Goal: Check status: Check status

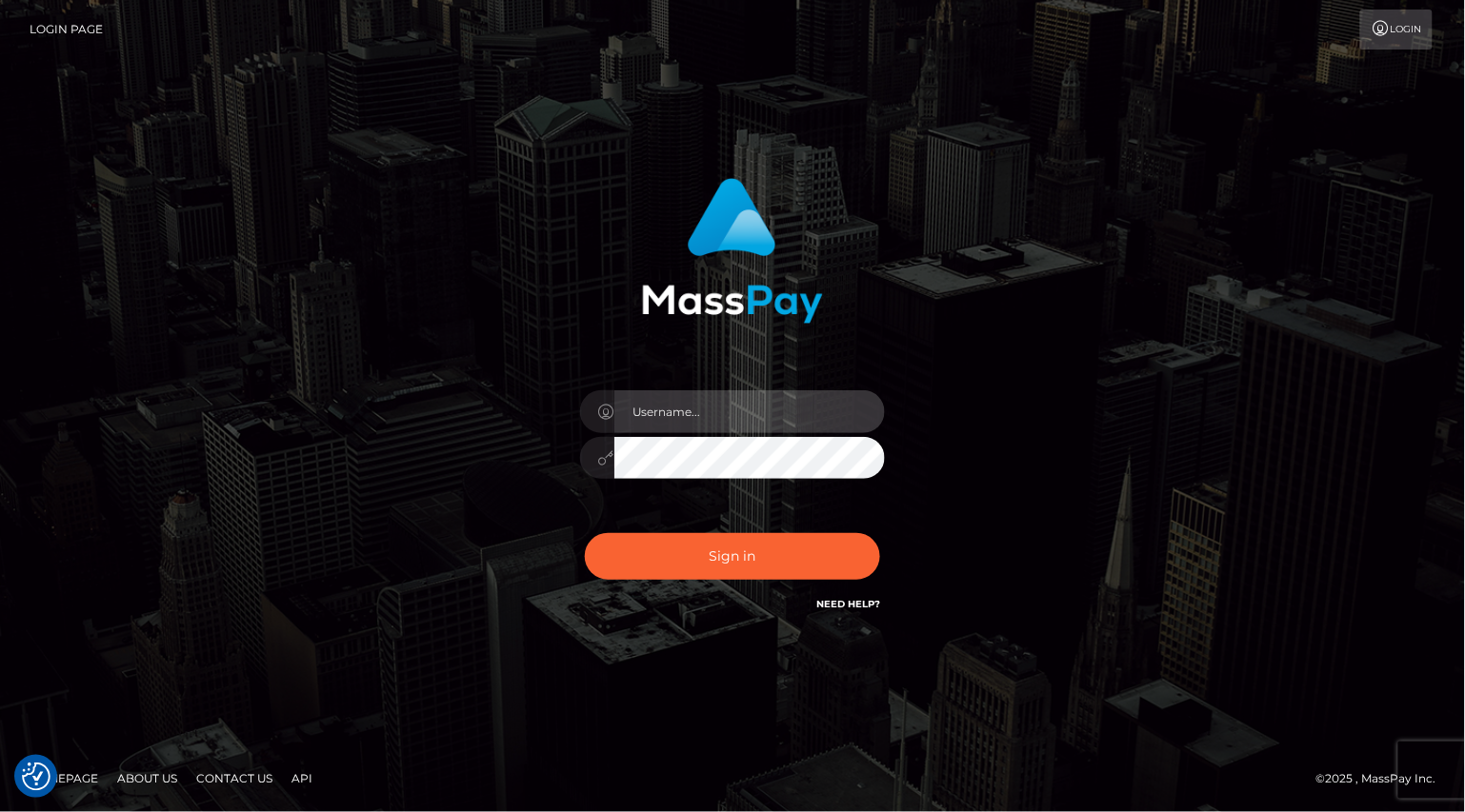
click at [783, 400] on input "text" at bounding box center [749, 411] width 270 height 43
paste input "MaryJoy"
type input "MaryJoy"
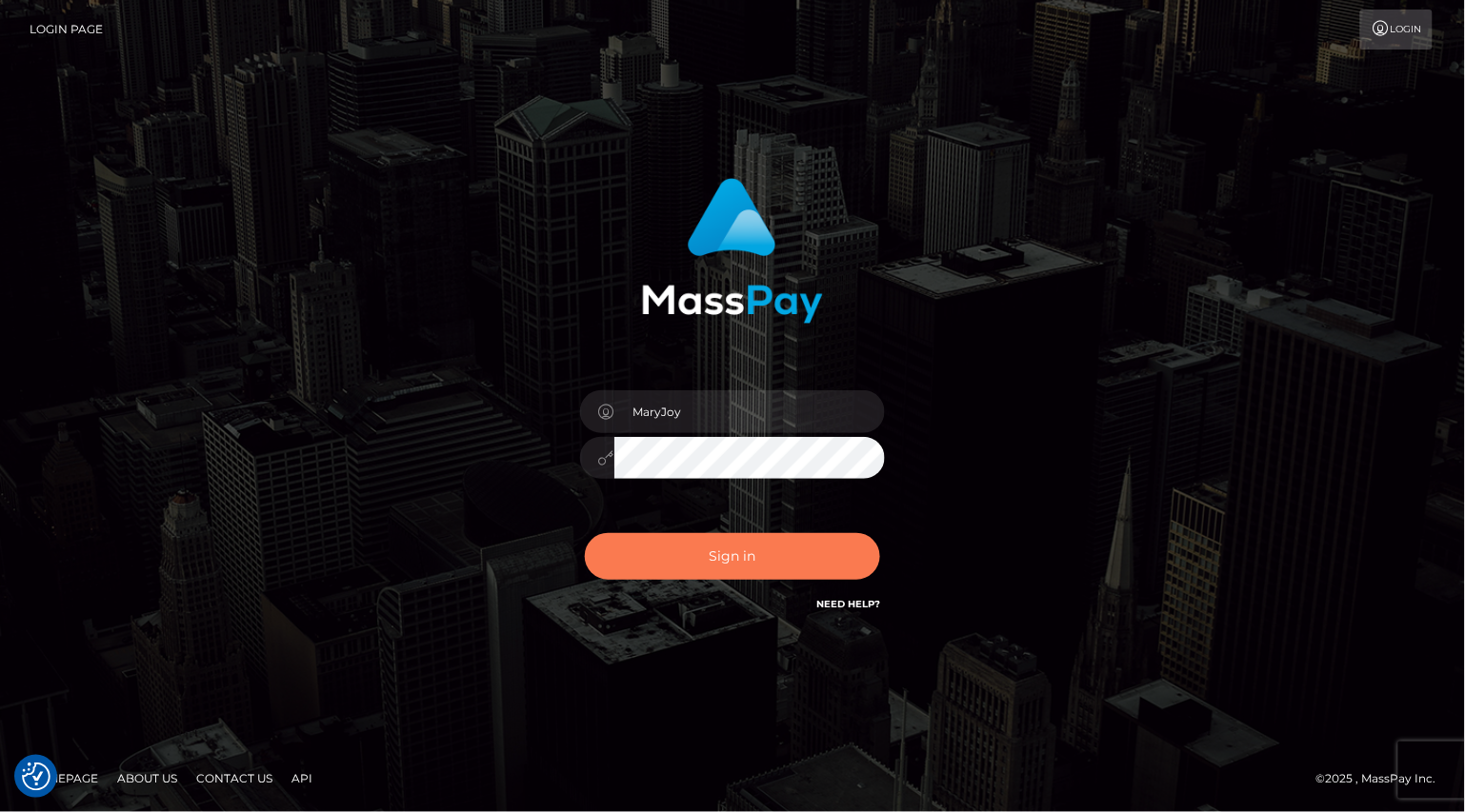
click at [711, 558] on button "Sign in" at bounding box center [733, 557] width 295 height 47
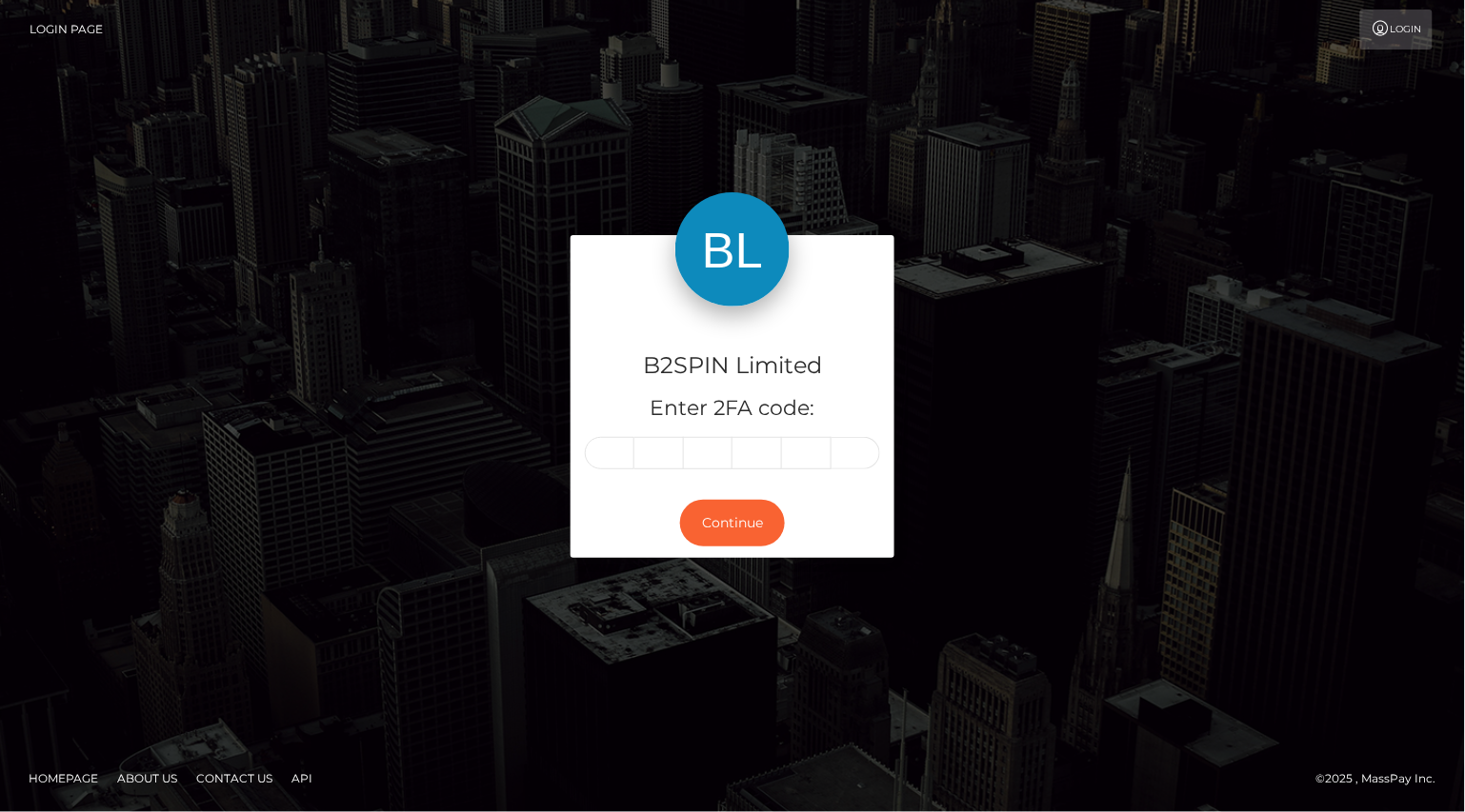
click at [611, 462] on input "text" at bounding box center [610, 453] width 50 height 33
type input "7"
type input "6"
type input "7"
type input "8"
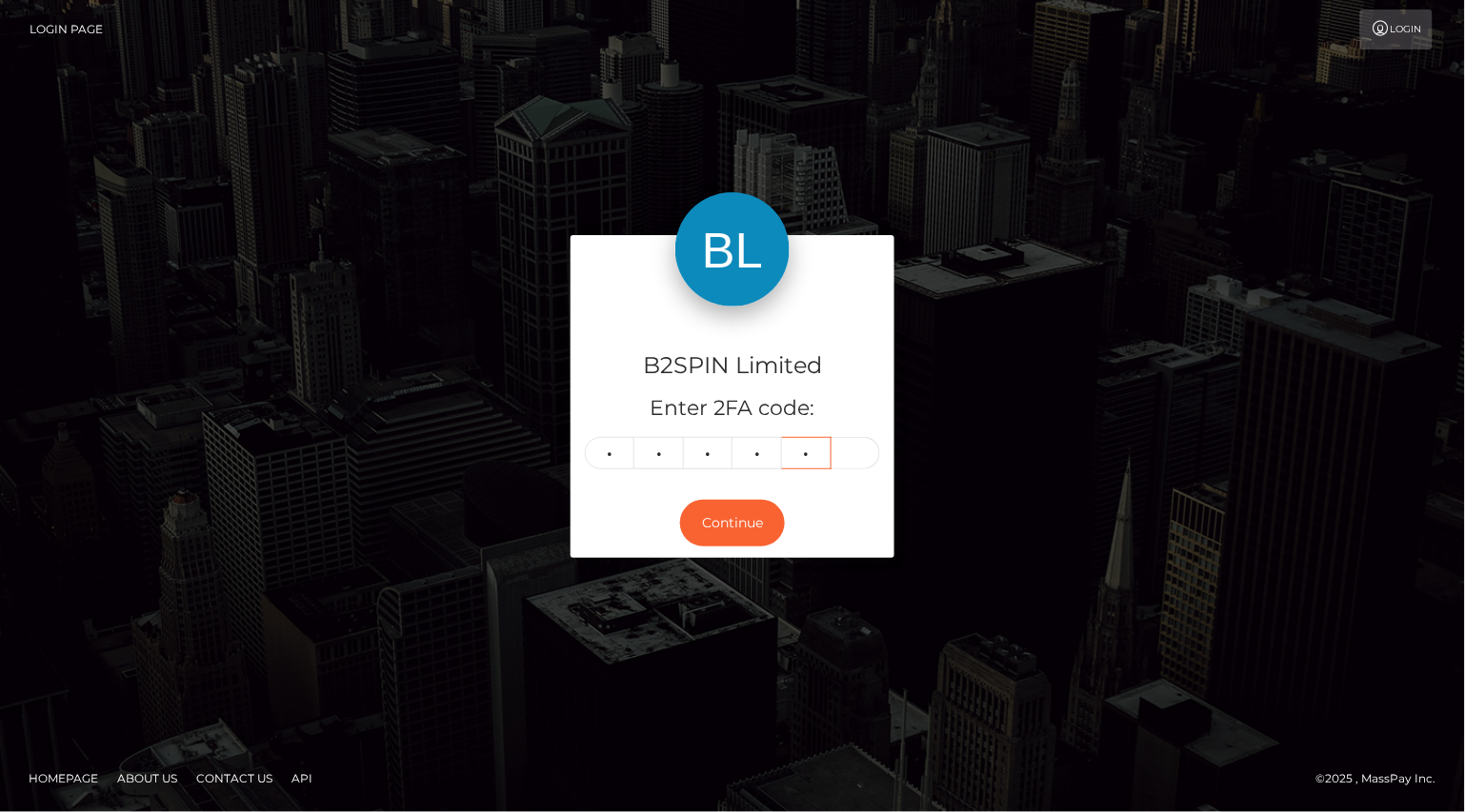
type input "6"
type input "8"
click at [765, 521] on button "Continue" at bounding box center [733, 523] width 105 height 47
click at [708, 535] on button "Continue" at bounding box center [733, 523] width 105 height 47
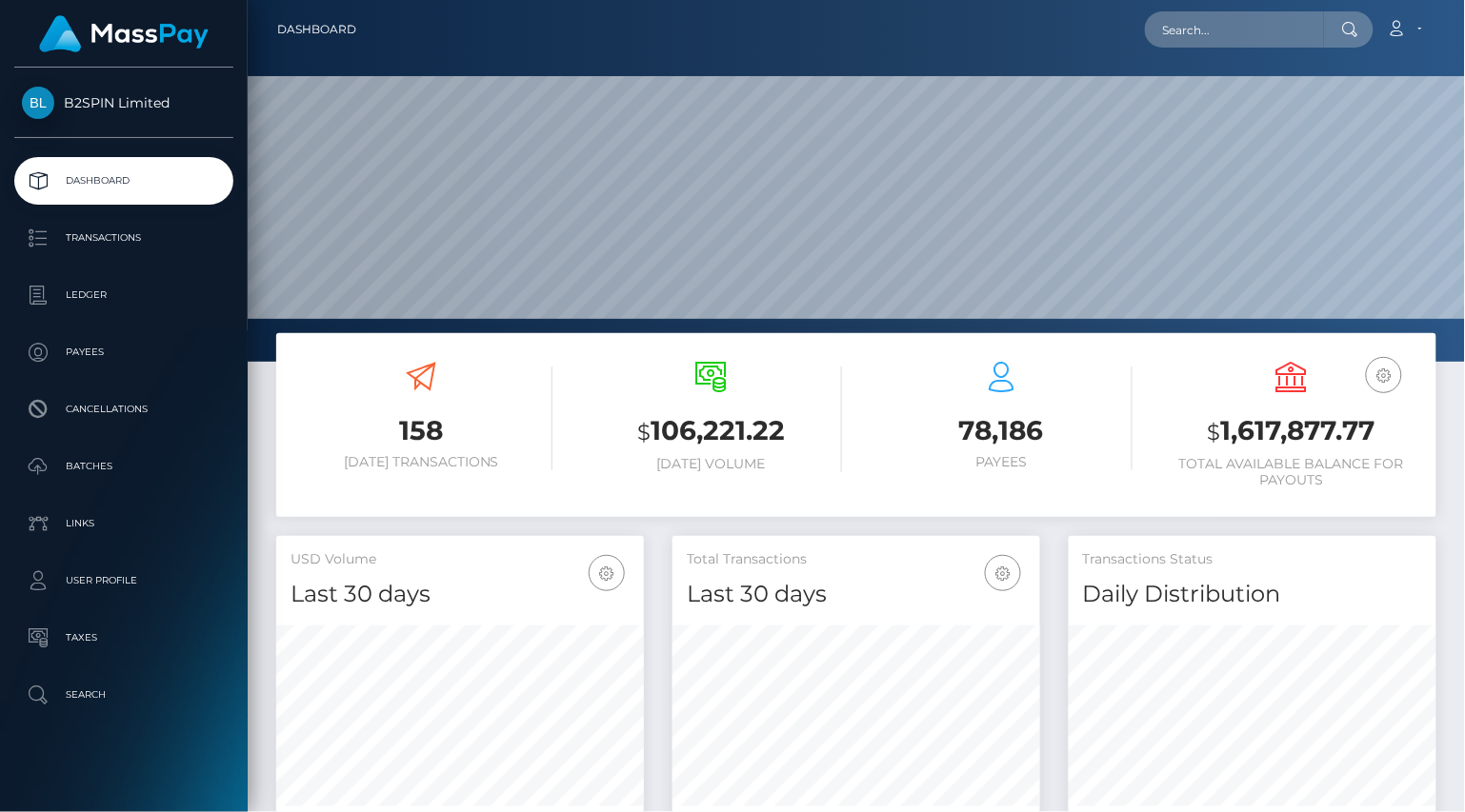
scroll to position [337, 367]
drag, startPoint x: 1058, startPoint y: 667, endPoint x: 1089, endPoint y: 524, distance: 146.3
click at [1060, 659] on div "Transactions Status Daily Distribution Last 24 hours" at bounding box center [1253, 714] width 396 height 356
click at [1256, 38] on input "text" at bounding box center [1234, 30] width 179 height 37
paste input "3263437"
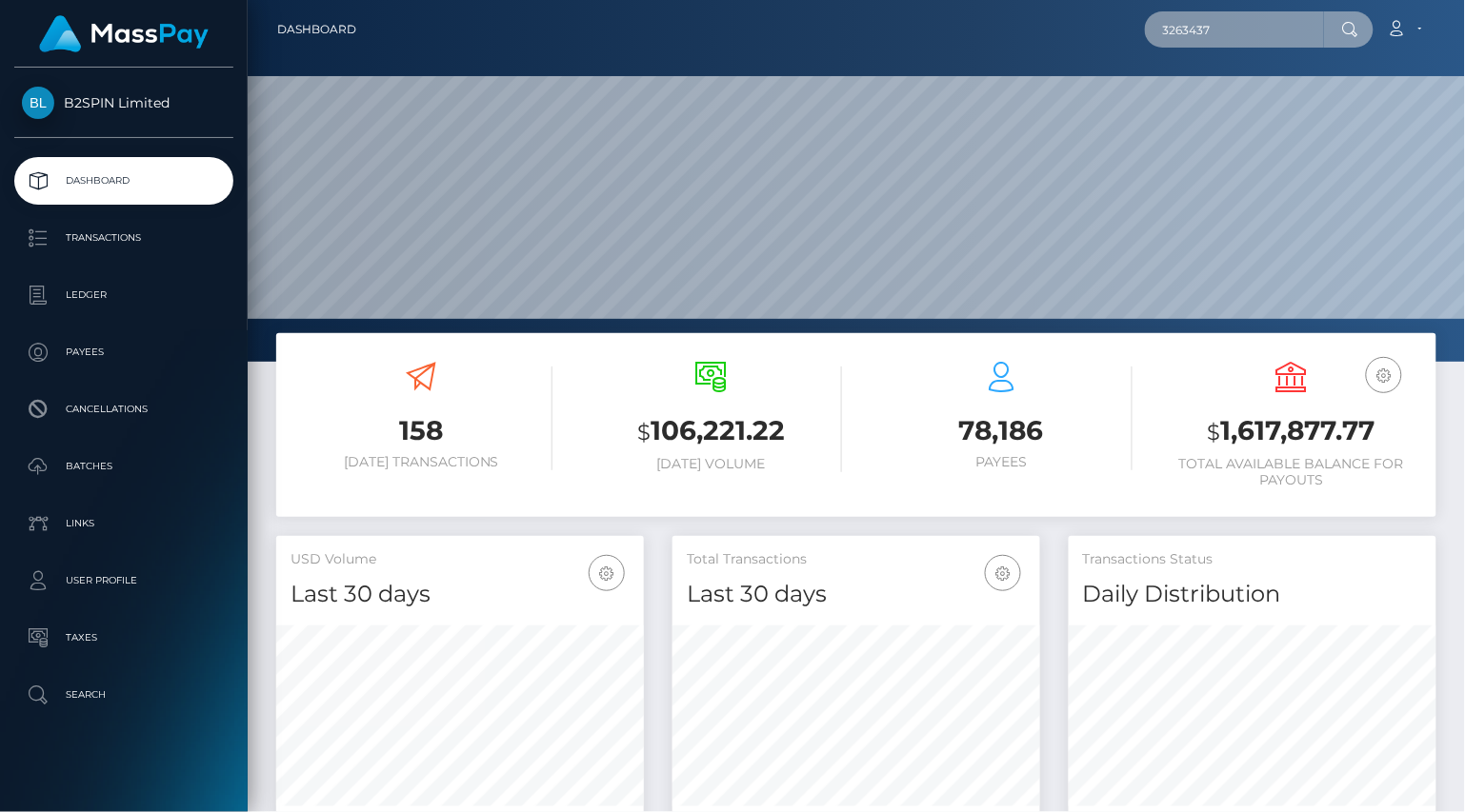
click at [1240, 31] on input "3263437" at bounding box center [1234, 30] width 179 height 37
click at [1249, 43] on input "3263437" at bounding box center [1234, 30] width 179 height 37
paste input "1712750939"
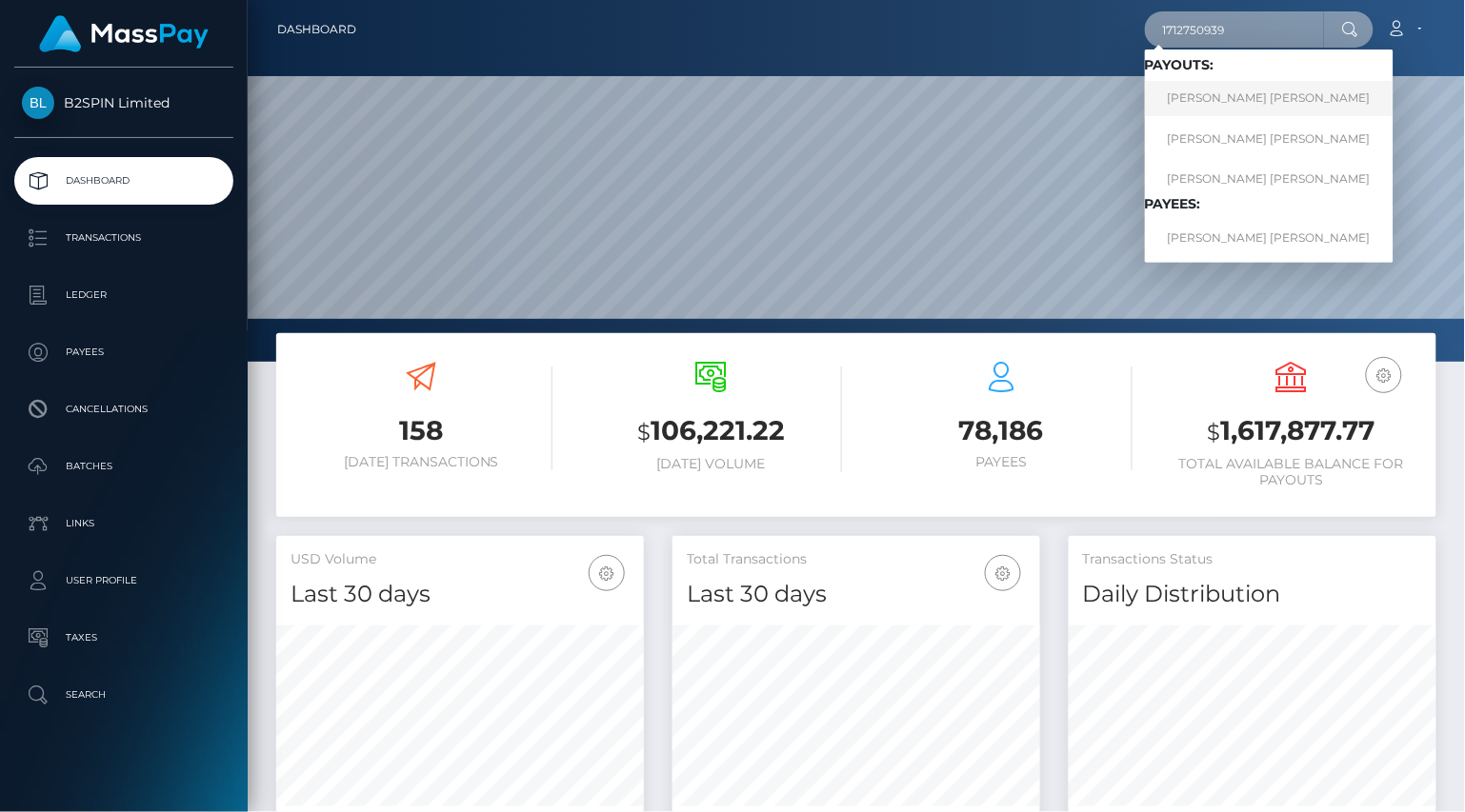
type input "1712750939"
click at [1239, 97] on link "ADAM GLEN ARCHER" at bounding box center [1269, 99] width 249 height 36
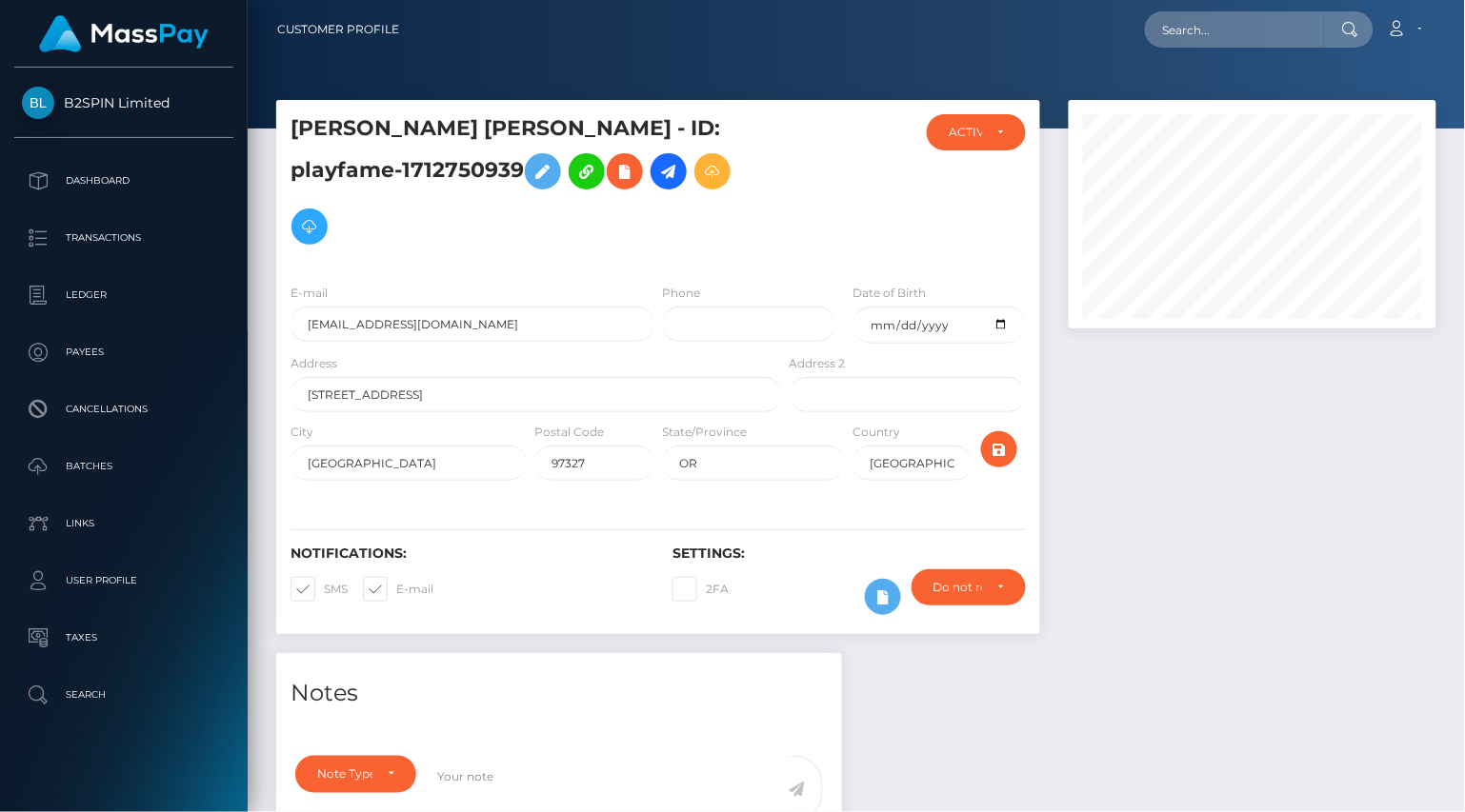
scroll to position [229, 367]
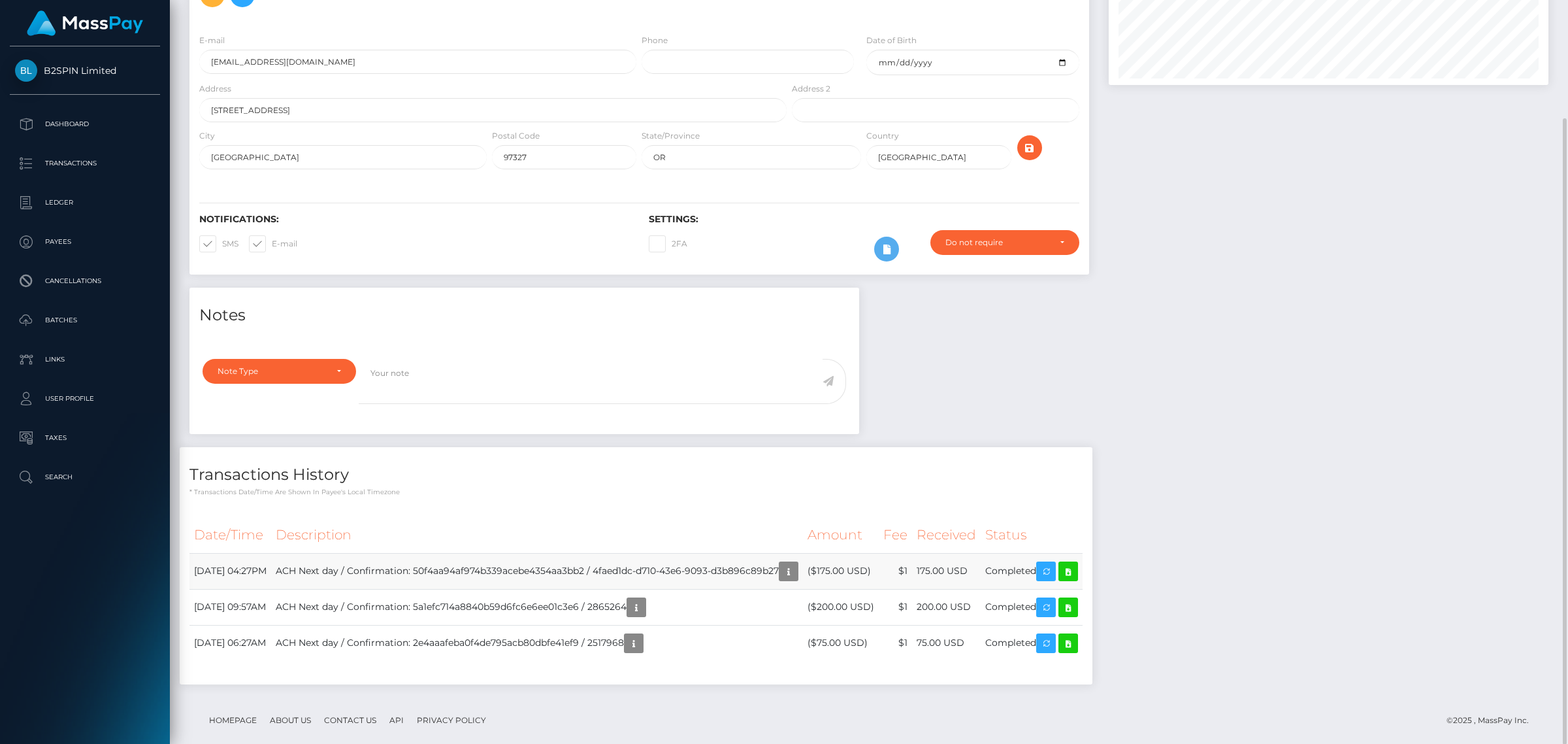
scroll to position [157, 439]
drag, startPoint x: 756, startPoint y: 667, endPoint x: 1008, endPoint y: 554, distance: 276.2
click at [768, 556] on footer "Homepage About Us Contact Us API Privacy Policy © 2025 , MassPay Inc." at bounding box center [869, 720] width 1359 height 46
click at [1004, 556] on icon at bounding box center [1068, 571] width 16 height 16
